Goal: Navigation & Orientation: Find specific page/section

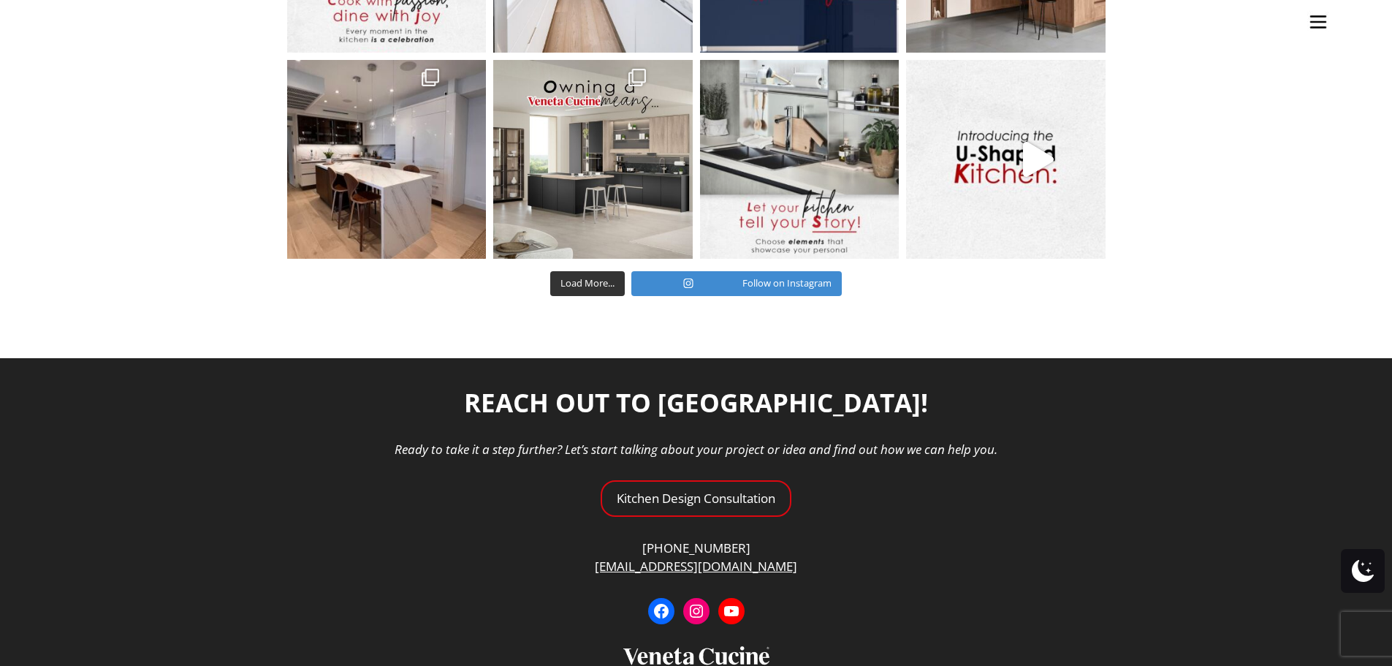
scroll to position [5326, 0]
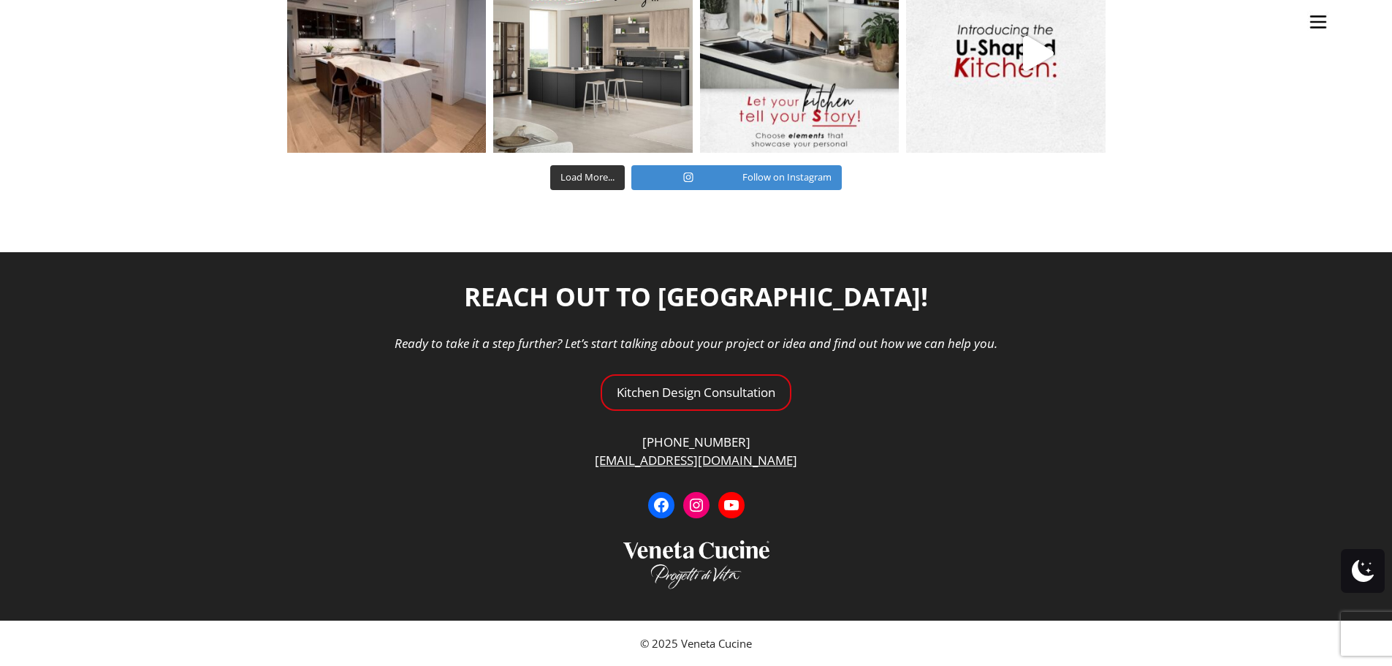
click at [1376, 567] on div at bounding box center [1363, 571] width 44 height 44
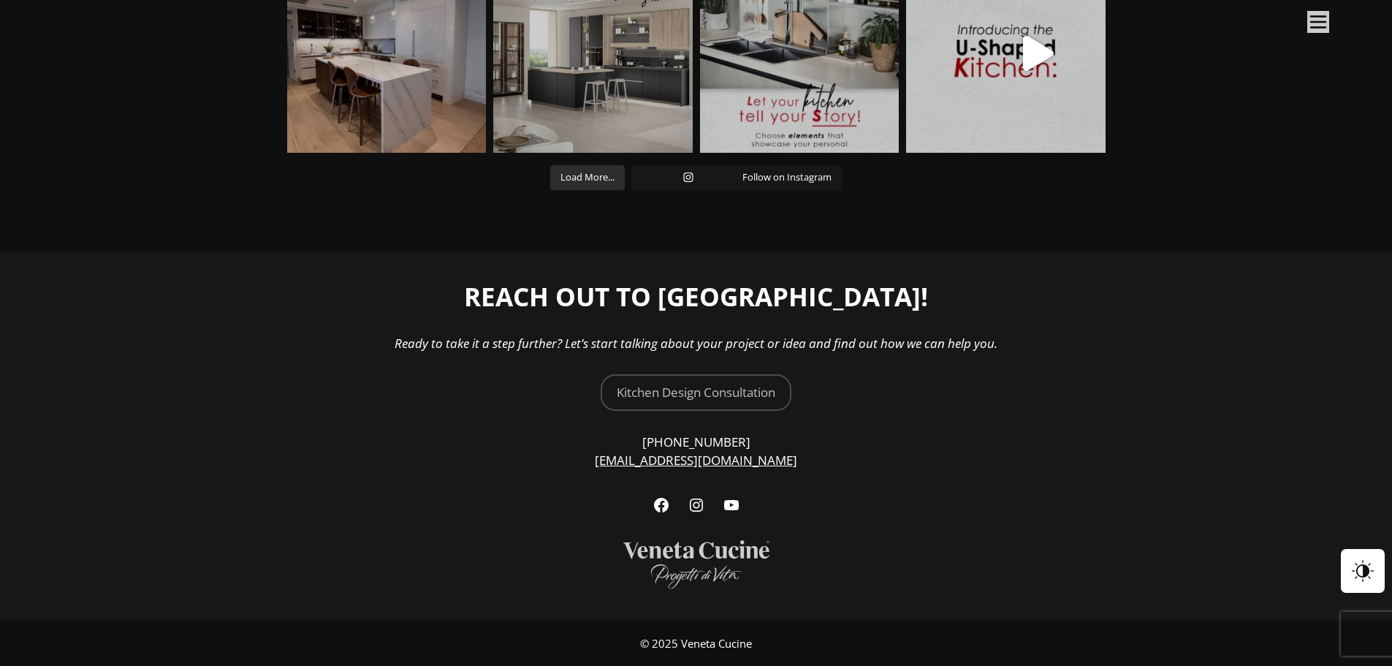
click at [1376, 567] on div at bounding box center [1363, 571] width 44 height 44
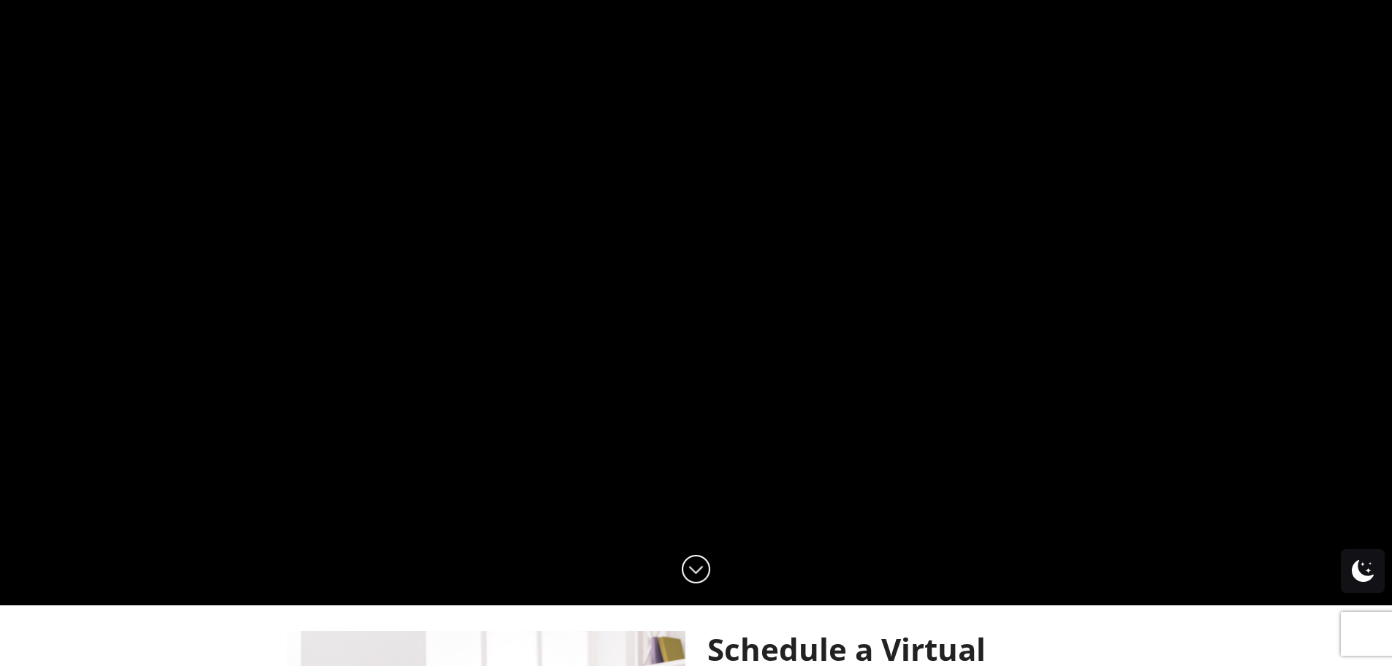
scroll to position [0, 0]
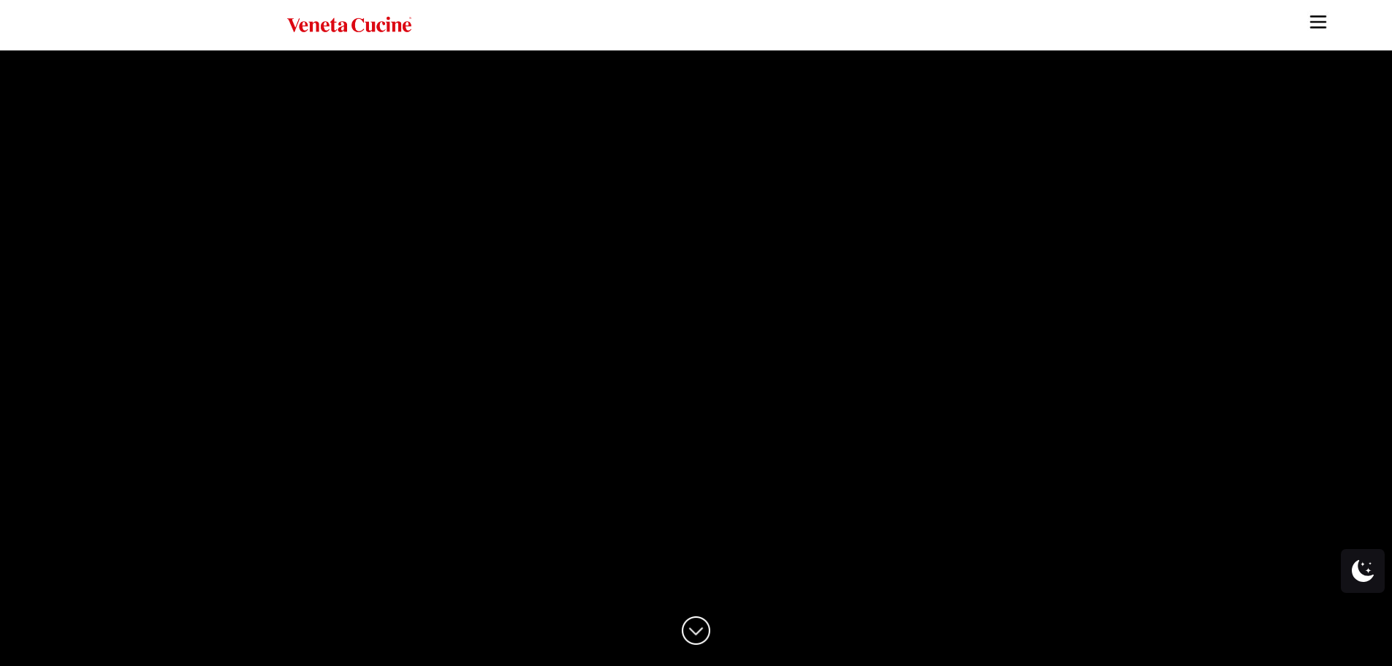
click at [1326, 16] on img "Site" at bounding box center [1318, 22] width 22 height 22
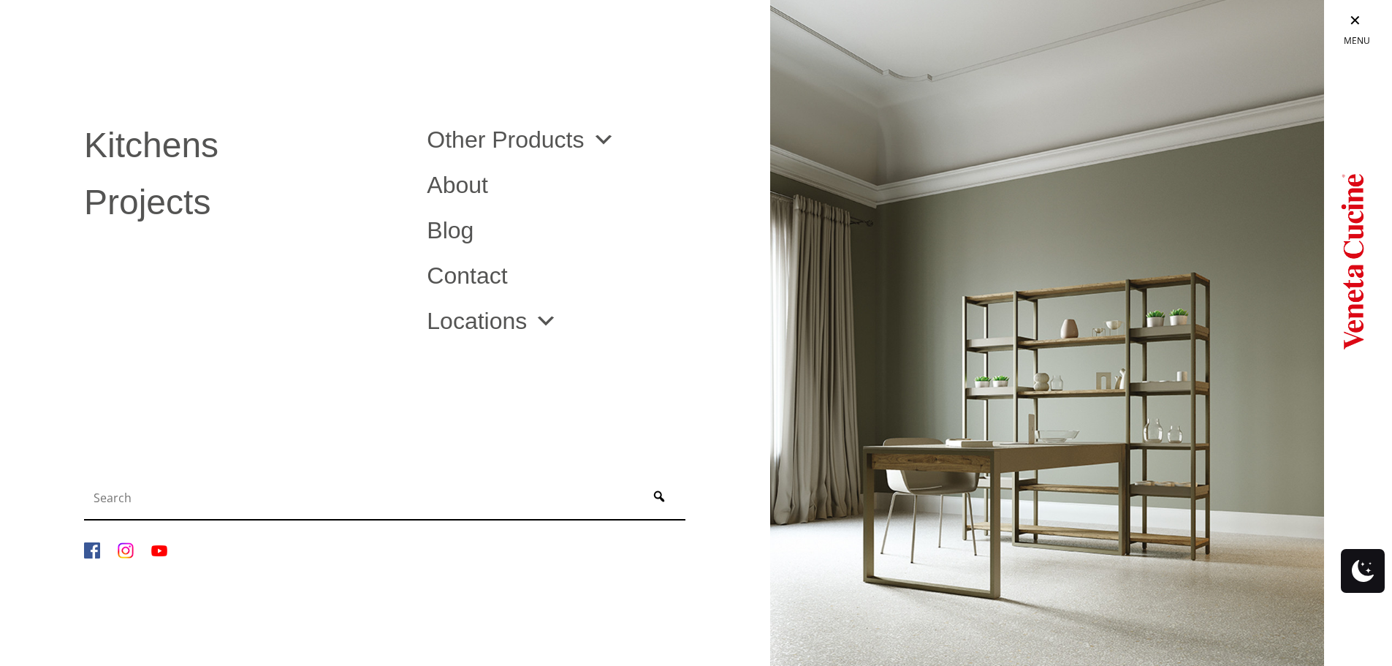
click at [473, 171] on li "About" at bounding box center [587, 184] width 343 height 45
click at [465, 183] on link "About" at bounding box center [587, 184] width 321 height 23
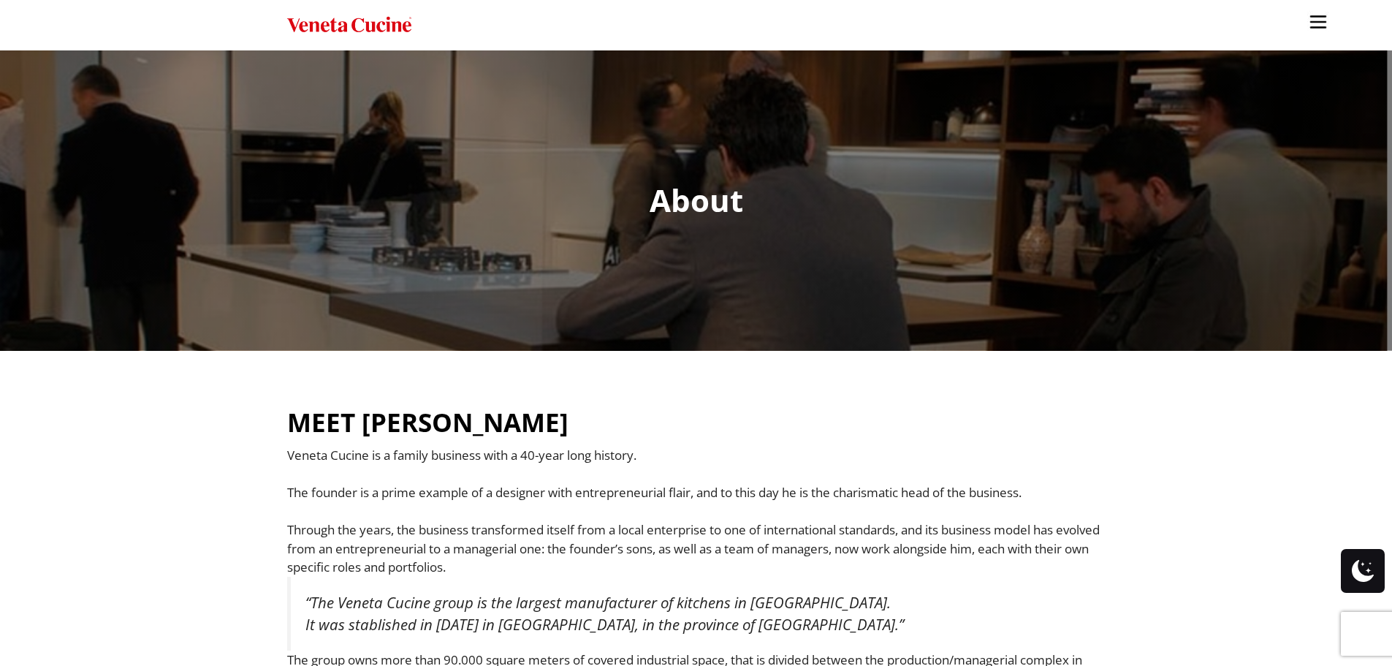
click at [365, 18] on img "Site" at bounding box center [349, 25] width 124 height 21
